Goal: Find specific page/section: Find specific page/section

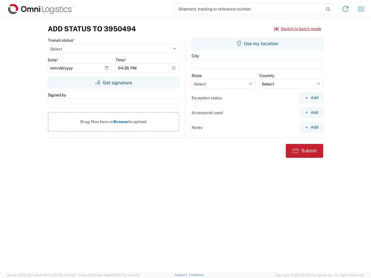
click at [249, 9] on input "search" at bounding box center [249, 8] width 150 height 11
click at [328, 9] on icon at bounding box center [328, 9] width 8 height 8
click at [345, 9] on icon at bounding box center [344, 8] width 9 height 9
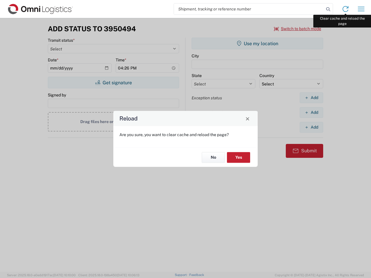
click at [361, 9] on div "Reload Are you sure, you want to clear cache and reload the page? No Yes" at bounding box center [185, 139] width 371 height 278
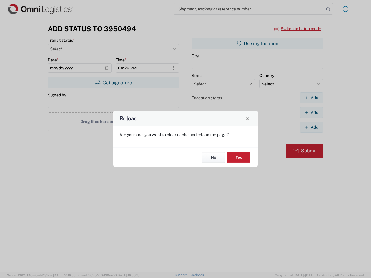
click at [297, 29] on div "Reload Are you sure, you want to clear cache and reload the page? No Yes" at bounding box center [185, 139] width 371 height 278
click at [113, 82] on div "Reload Are you sure, you want to clear cache and reload the page? No Yes" at bounding box center [185, 139] width 371 height 278
click at [257, 43] on div "Reload Are you sure, you want to clear cache and reload the page? No Yes" at bounding box center [185, 139] width 371 height 278
click at [311, 98] on div "Reload Are you sure, you want to clear cache and reload the page? No Yes" at bounding box center [185, 139] width 371 height 278
click at [311, 112] on div "Reload Are you sure, you want to clear cache and reload the page? No Yes" at bounding box center [185, 139] width 371 height 278
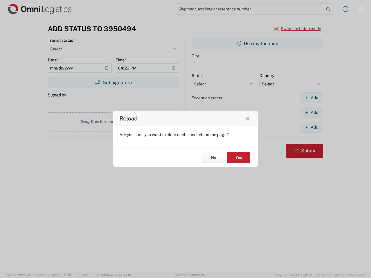
click at [311, 127] on div "Reload Are you sure, you want to clear cache and reload the page? No Yes" at bounding box center [185, 139] width 371 height 278
